Goal: Information Seeking & Learning: Learn about a topic

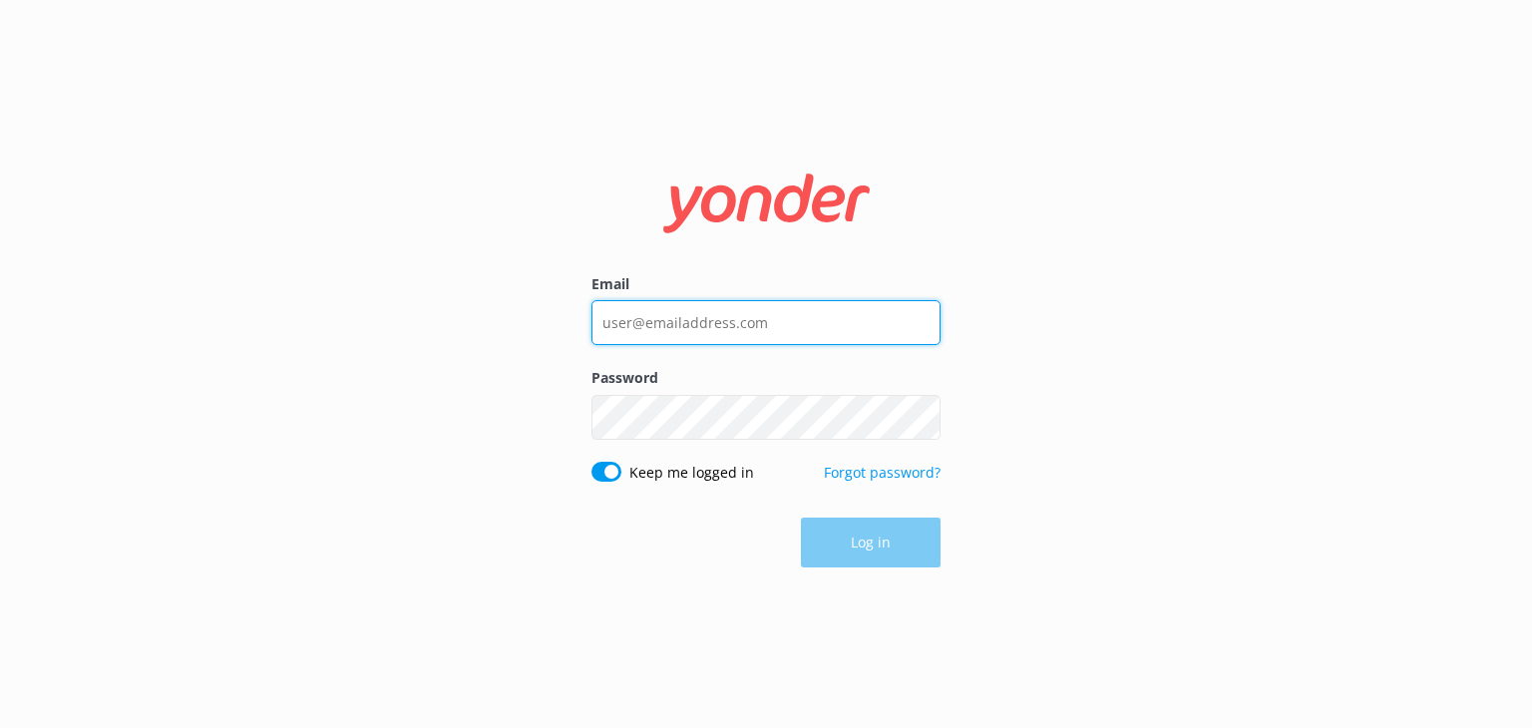
type input "[EMAIL_ADDRESS][DOMAIN_NAME]"
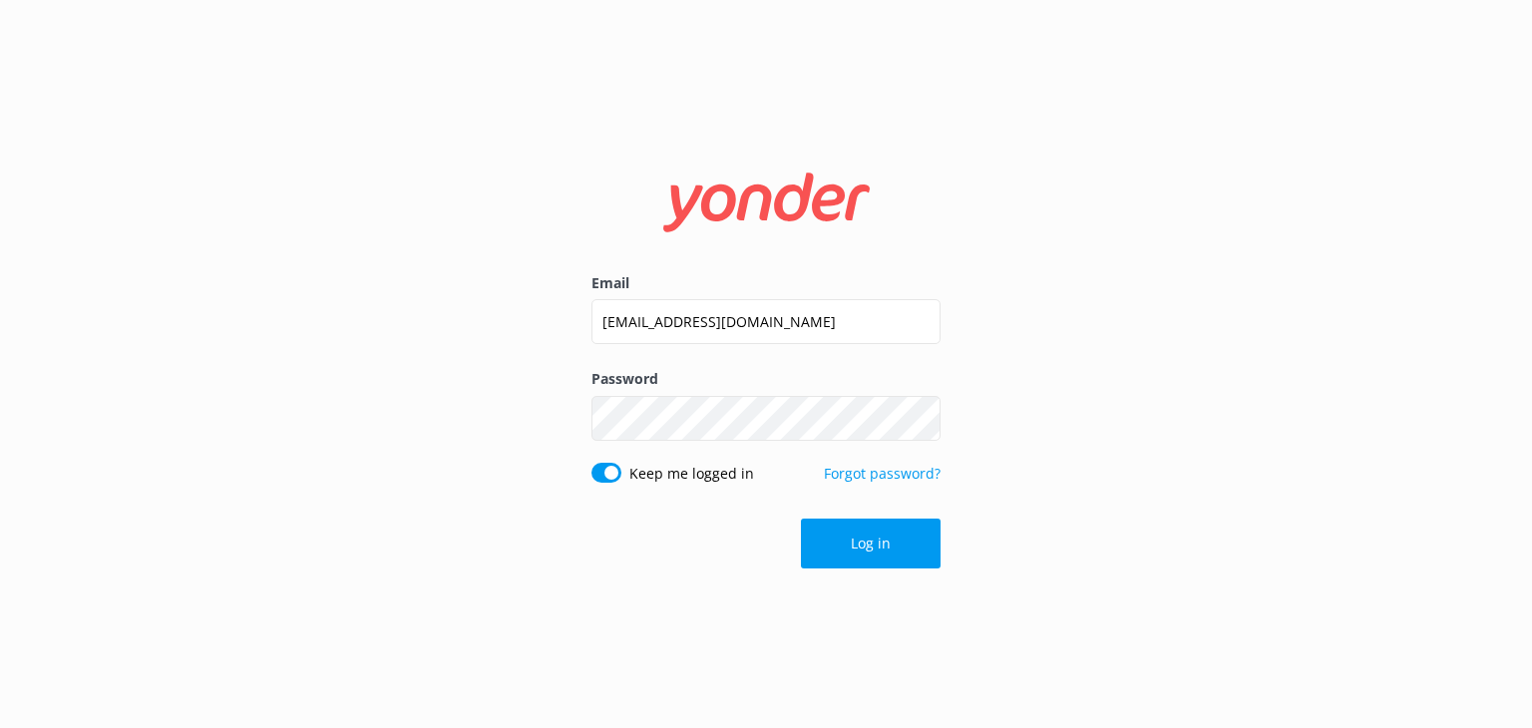
click at [902, 541] on div "Log in" at bounding box center [766, 544] width 349 height 50
click at [846, 532] on button "Log in" at bounding box center [871, 544] width 140 height 50
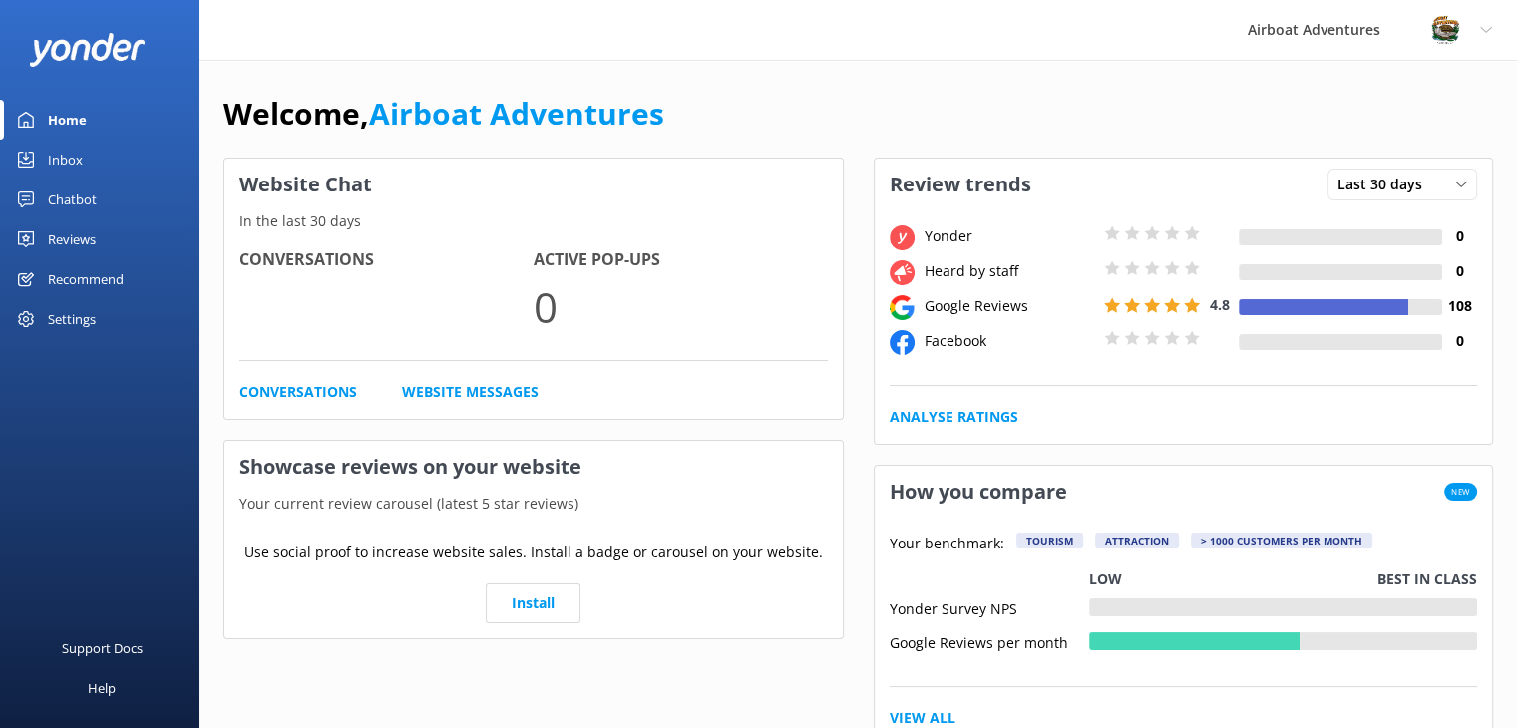
click at [103, 234] on link "Reviews" at bounding box center [100, 239] width 200 height 40
